Goal: Task Accomplishment & Management: Complete application form

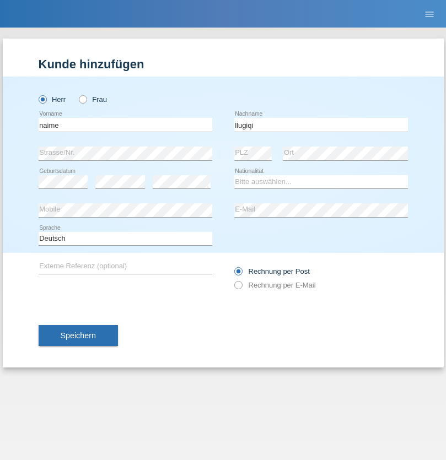
type input "llugiqi"
select select "CH"
radio input "true"
click at [125, 125] on input "text" at bounding box center [126, 125] width 174 height 14
type input "Shaban"
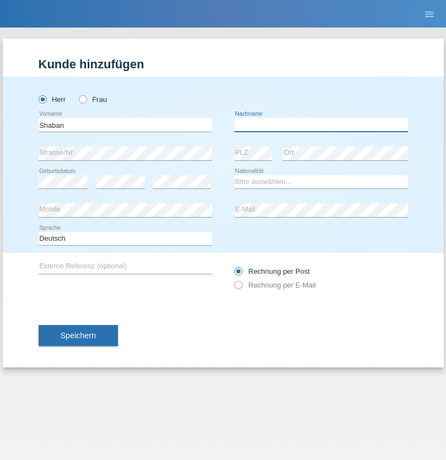
click at [321, 125] on input "text" at bounding box center [321, 125] width 174 height 14
type input "llugiqi"
select select "CH"
radio input "true"
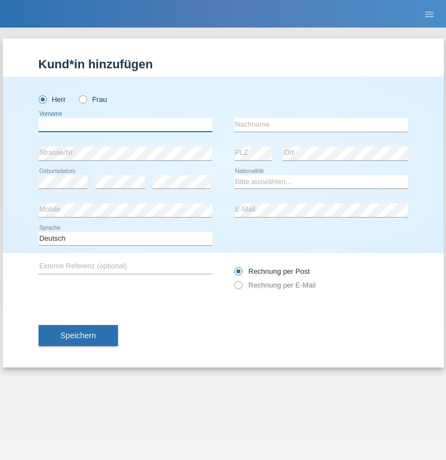
click at [125, 125] on input "text" at bounding box center [126, 125] width 174 height 14
type input "Grégoire"
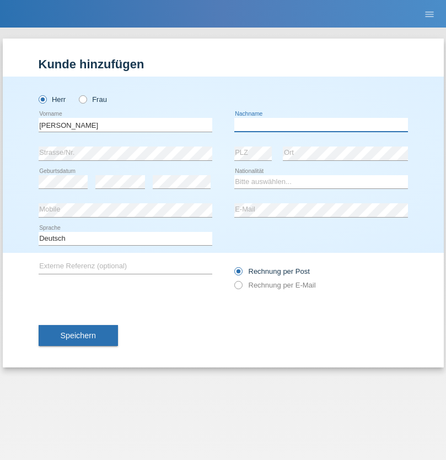
click at [321, 125] on input "text" at bounding box center [321, 125] width 174 height 14
type input "[PERSON_NAME]"
select select "CH"
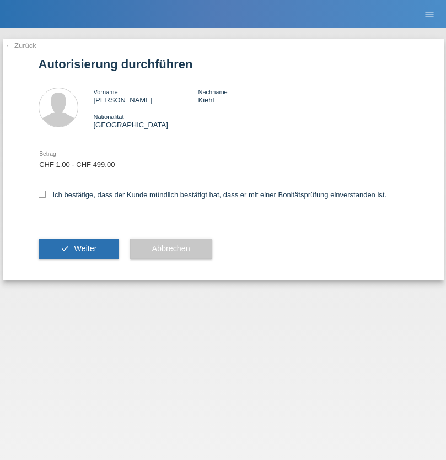
select select "1"
checkbox input "true"
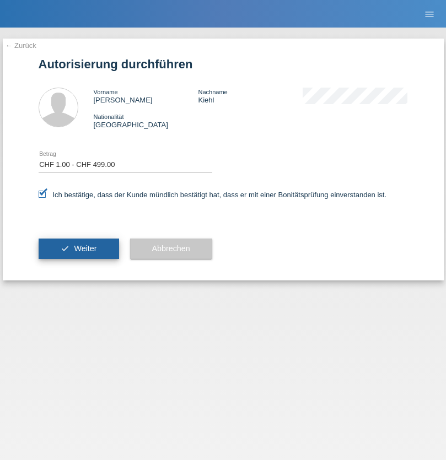
click at [78, 249] on span "Weiter" at bounding box center [85, 248] width 23 height 9
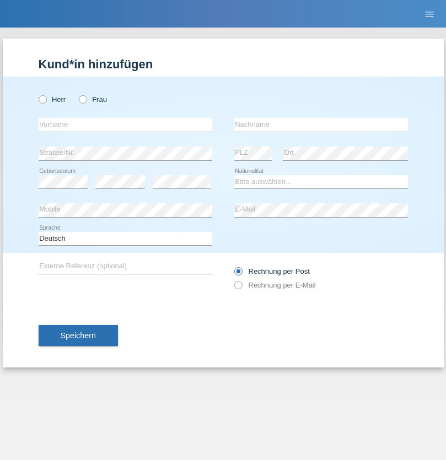
radio input "true"
click at [125, 125] on input "text" at bounding box center [126, 125] width 174 height 14
type input "Silvia"
click at [321, 125] on input "text" at bounding box center [321, 125] width 174 height 14
type input "Patera"
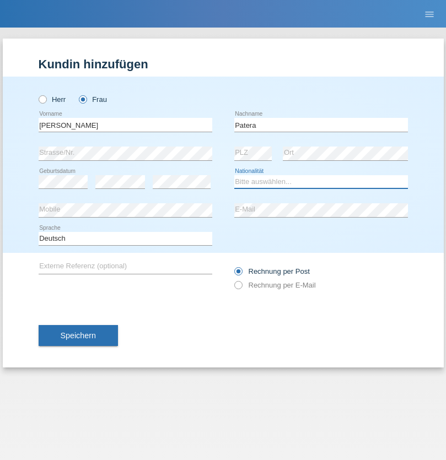
select select "CH"
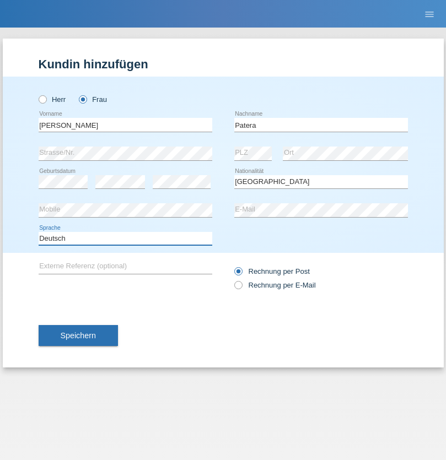
select select "en"
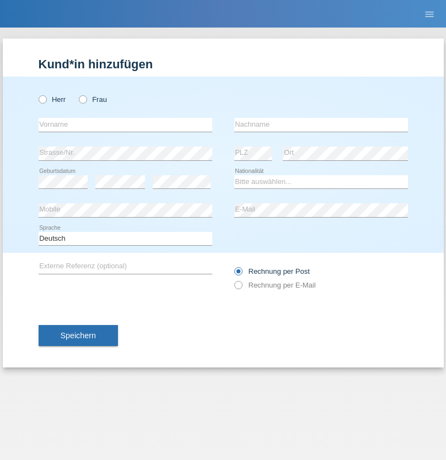
radio input "true"
click at [125, 125] on input "text" at bounding box center [126, 125] width 174 height 14
type input "Champing"
click at [321, 125] on input "text" at bounding box center [321, 125] width 174 height 14
type input "Malonga"
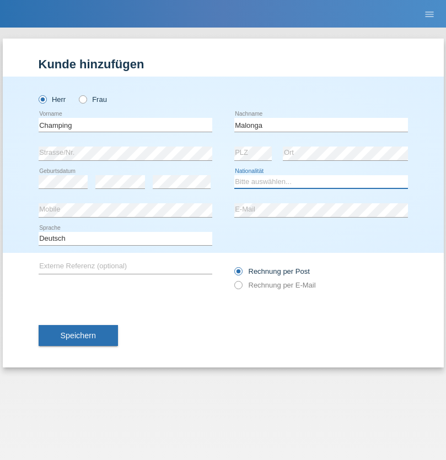
select select "CH"
radio input "true"
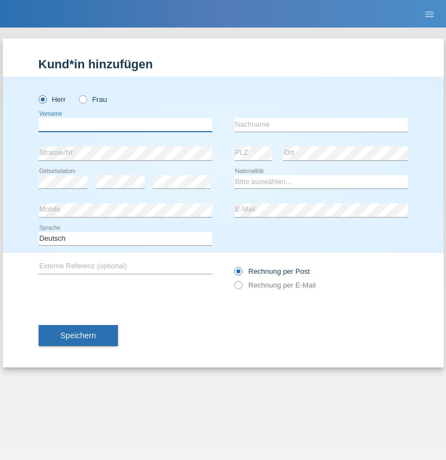
click at [125, 125] on input "text" at bounding box center [126, 125] width 174 height 14
type input "Djordjevic"
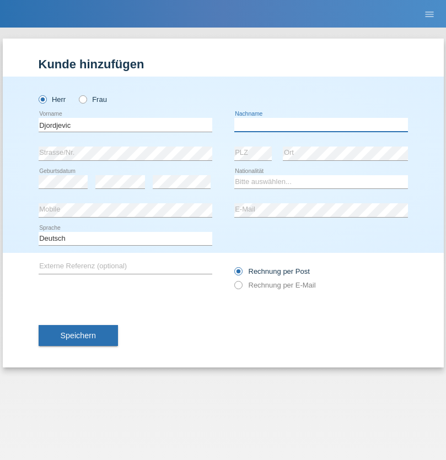
click at [321, 125] on input "text" at bounding box center [321, 125] width 174 height 14
type input "Radosav"
select select "RS"
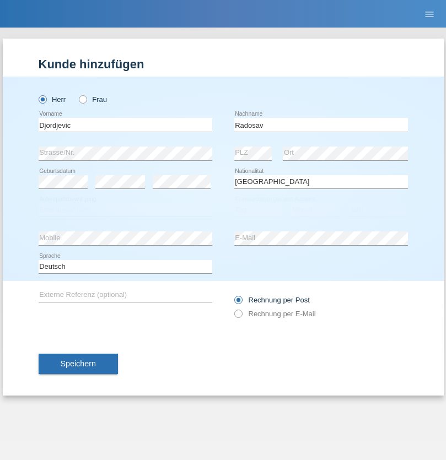
select select "C"
select select "10"
select select "03"
select select "1989"
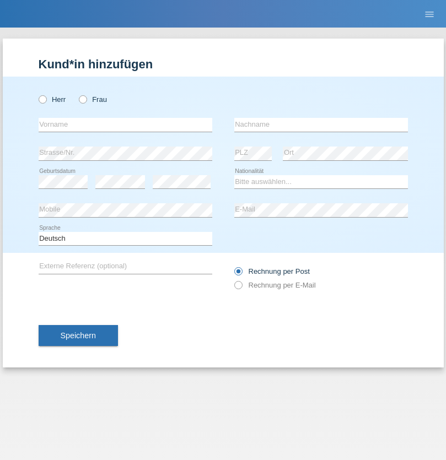
radio input "true"
click at [125, 125] on input "text" at bounding box center [126, 125] width 174 height 14
type input "[PERSON_NAME]"
click at [321, 125] on input "text" at bounding box center [321, 125] width 174 height 14
type input "Sakhi"
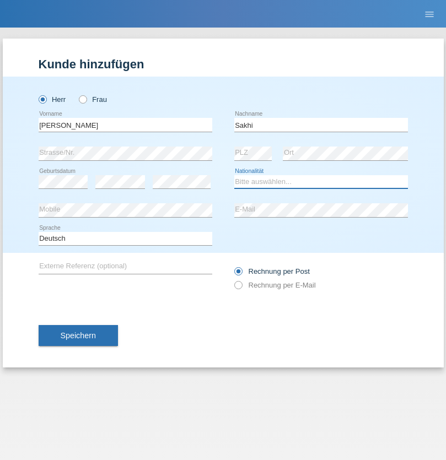
select select "IT"
select select "C"
select select "24"
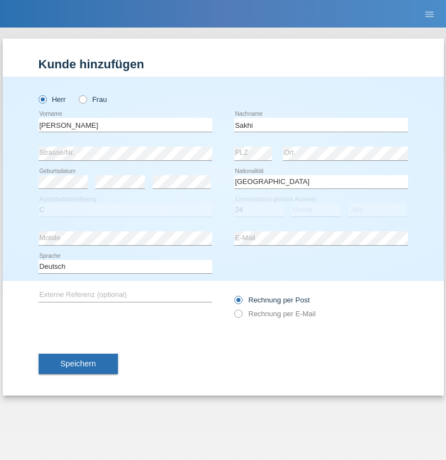
select select "10"
select select "2021"
